Goal: Find specific page/section: Find specific page/section

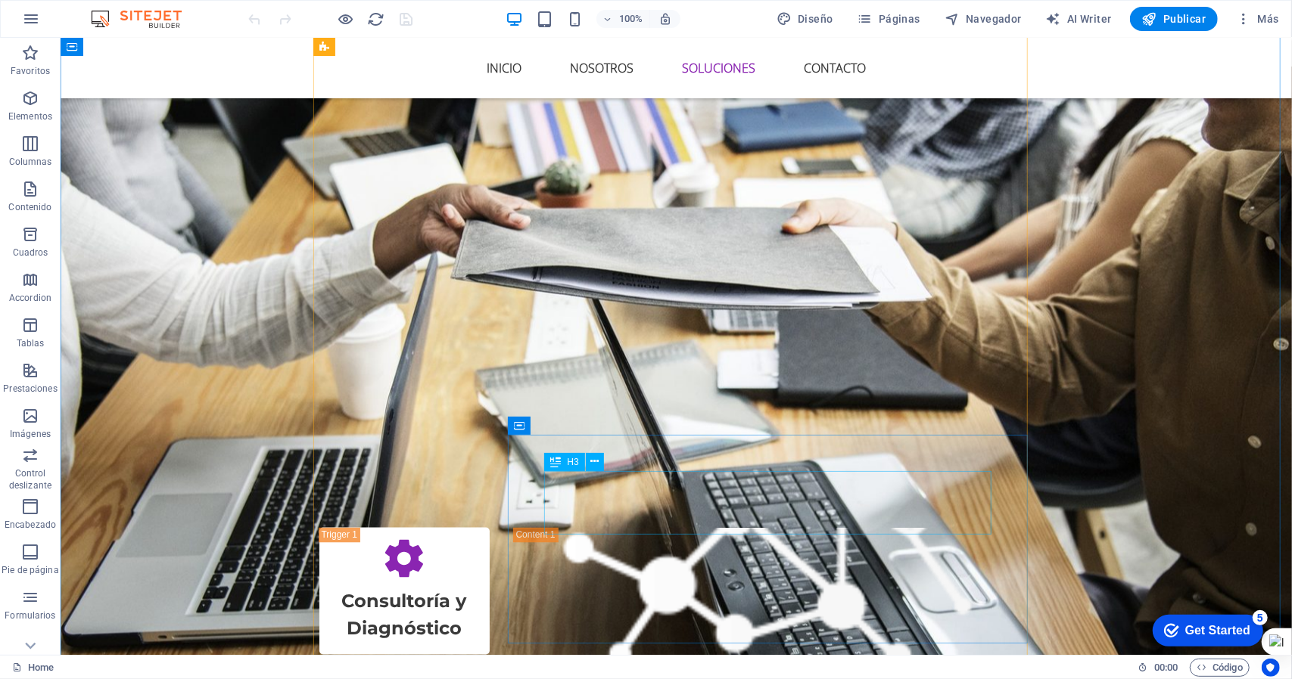
scroll to position [1211, 0]
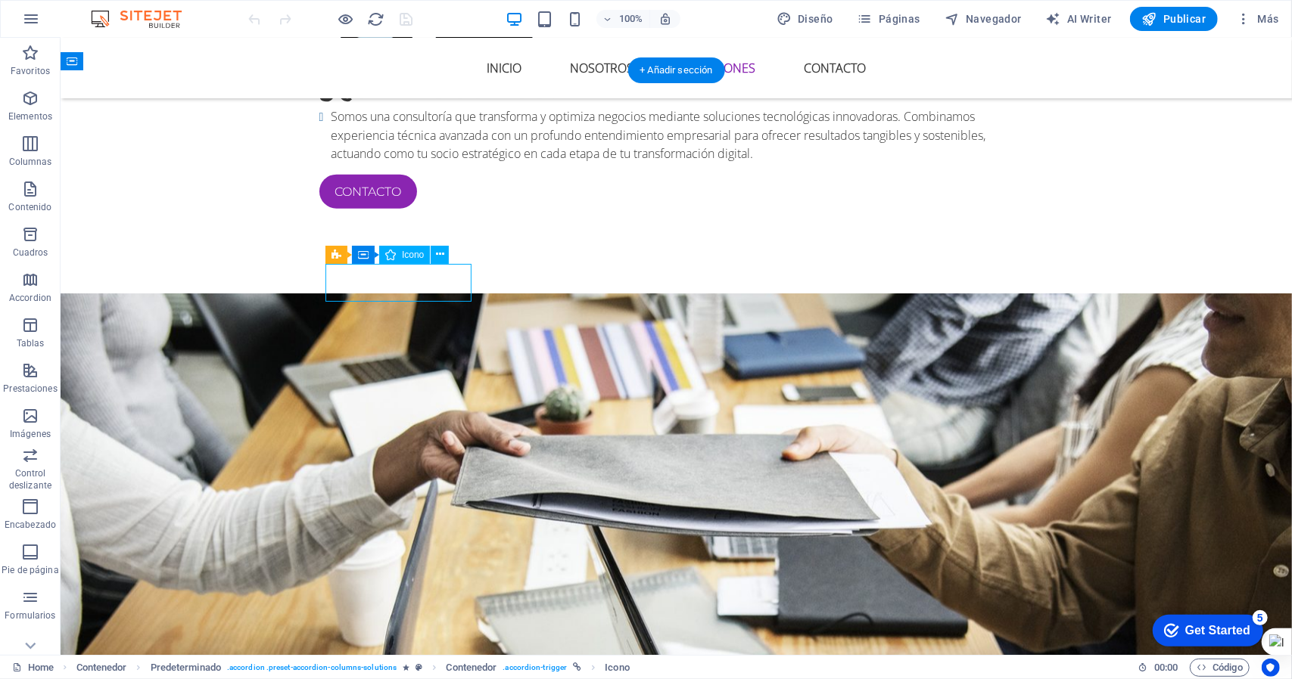
select select "xMidYMid"
select select "px"
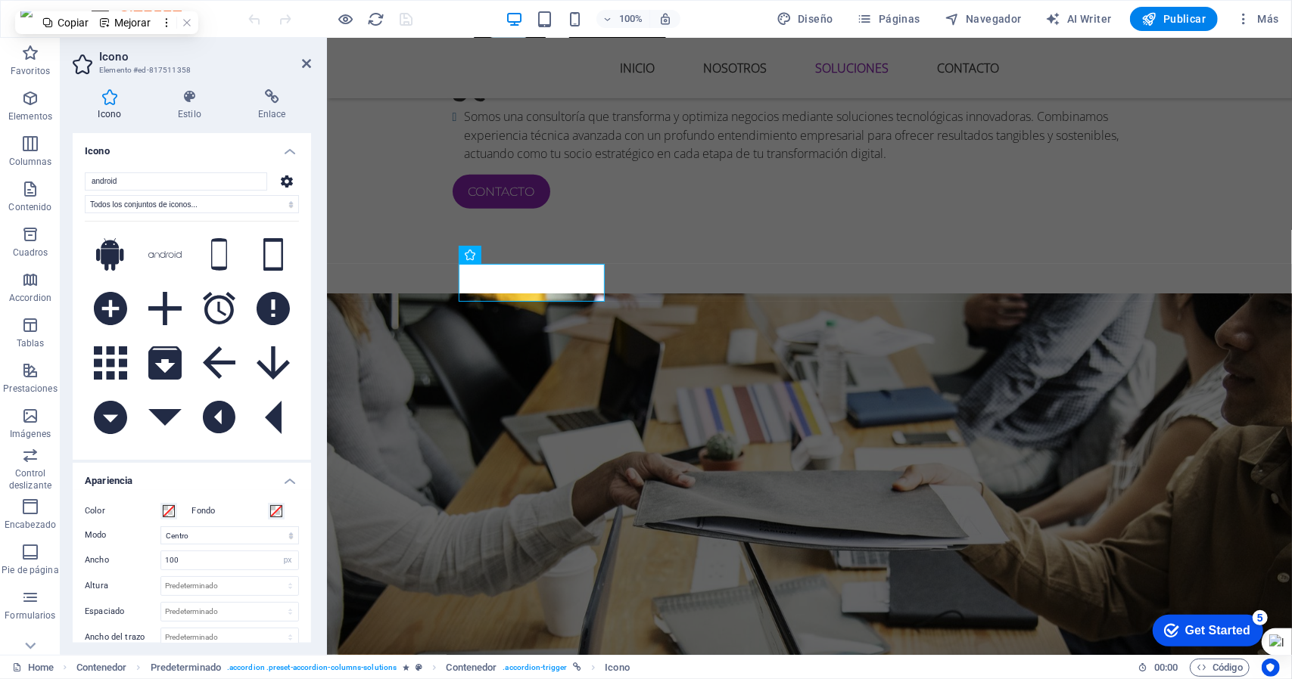
click at [195, 92] on icon at bounding box center [190, 96] width 74 height 15
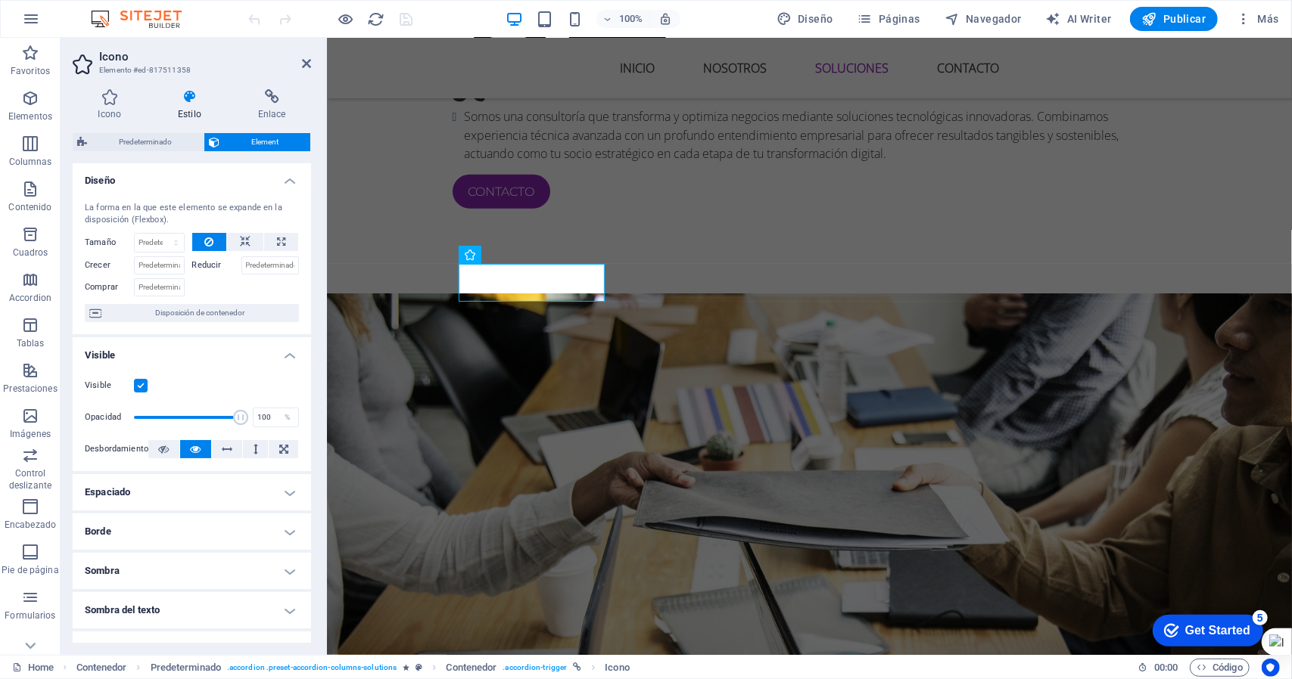
scroll to position [0, 0]
click at [189, 105] on h4 "Estilo" at bounding box center [193, 105] width 80 height 32
click at [106, 95] on icon at bounding box center [110, 96] width 74 height 15
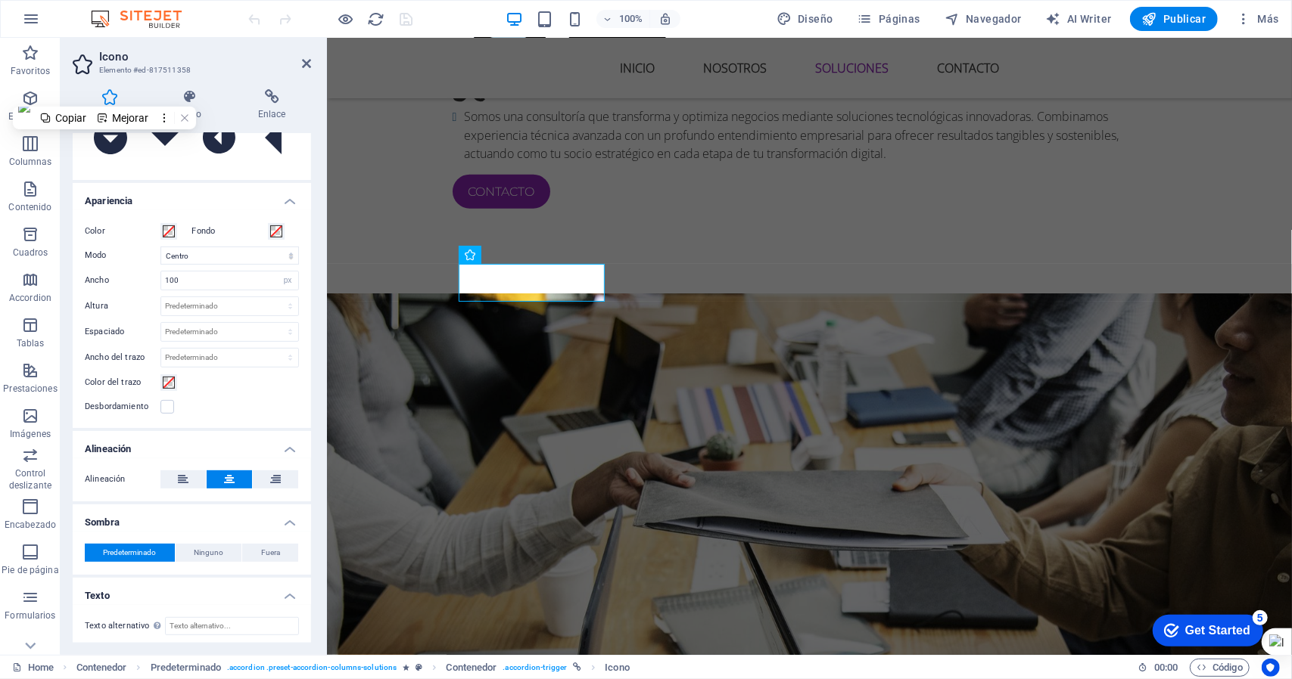
scroll to position [281, 0]
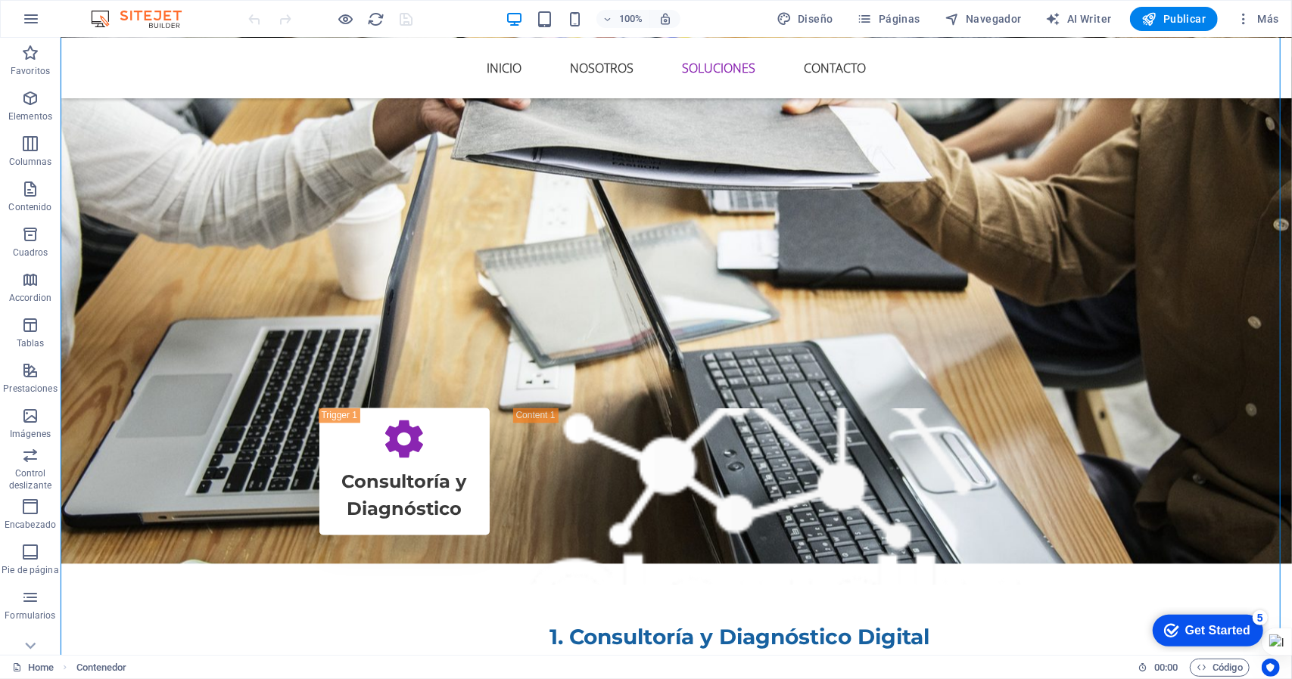
scroll to position [1665, 0]
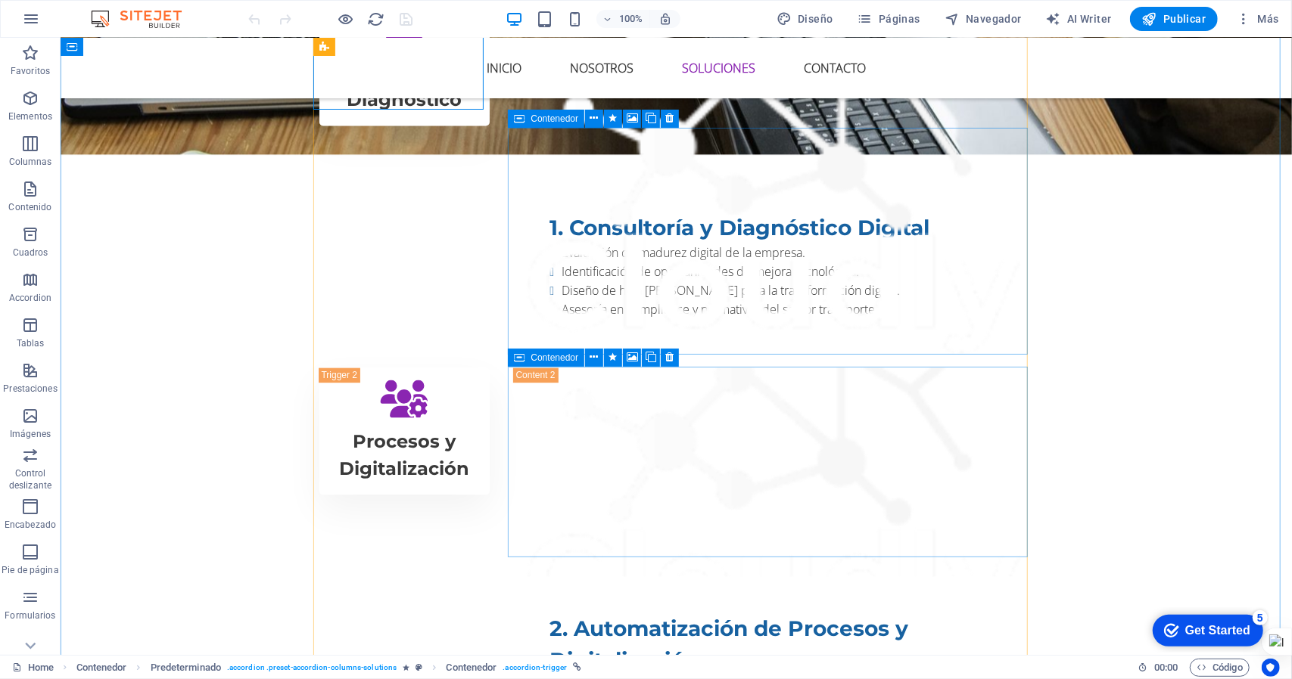
scroll to position [1892, 0]
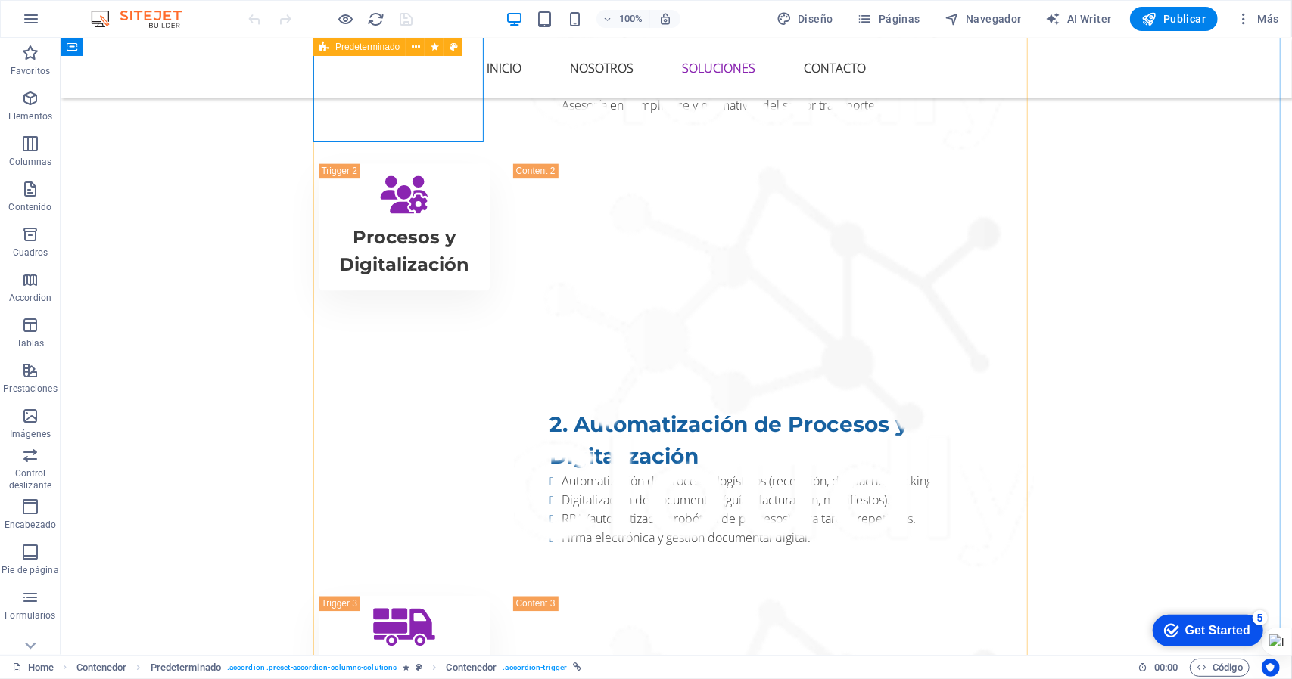
scroll to position [2270, 0]
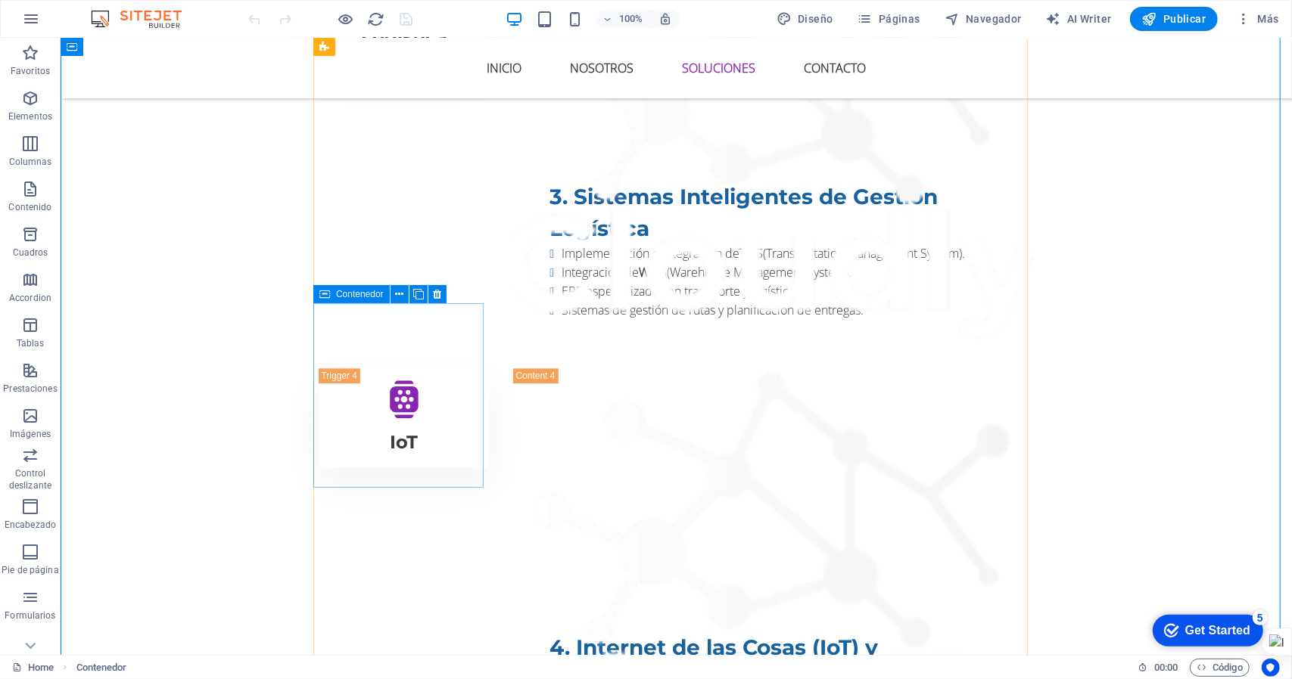
scroll to position [2951, 0]
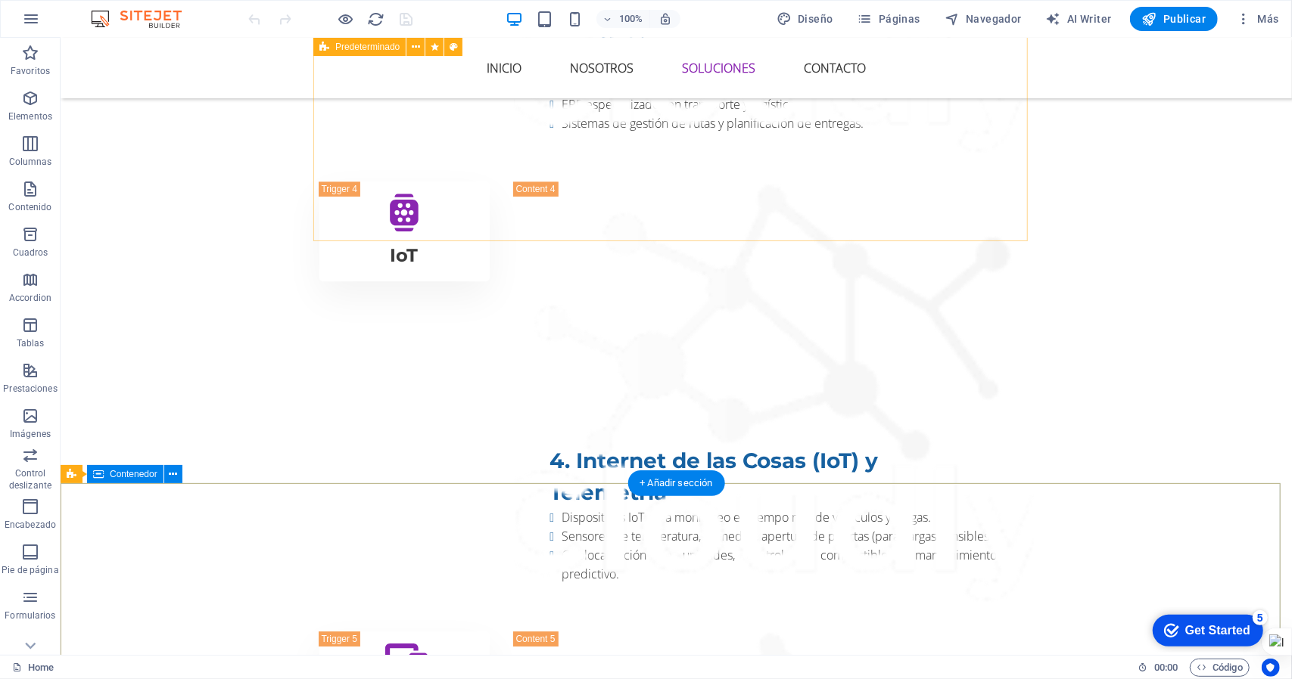
scroll to position [3014, 0]
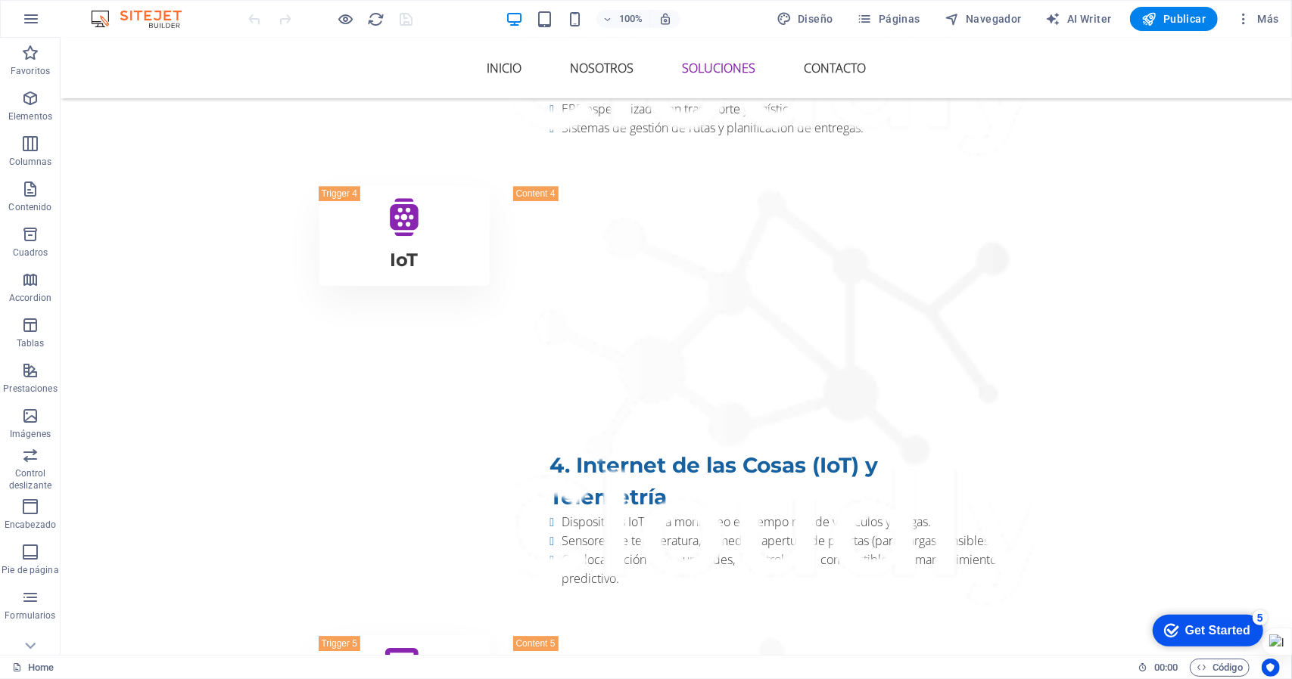
click at [148, 15] on img at bounding box center [143, 19] width 113 height 18
